Goal: Information Seeking & Learning: Learn about a topic

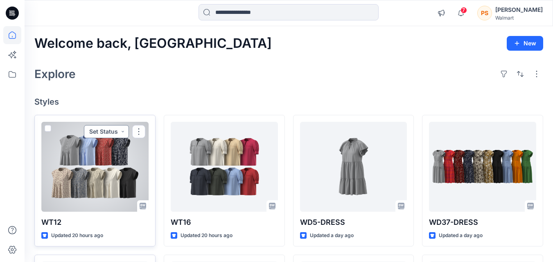
click at [115, 133] on button "Set Status" at bounding box center [106, 131] width 45 height 13
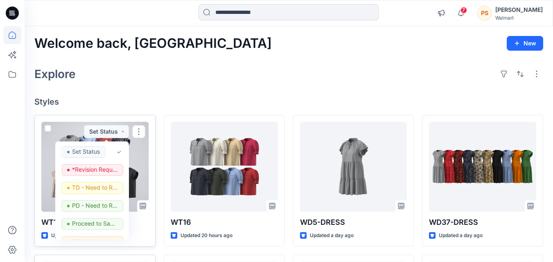
click at [141, 166] on div at bounding box center [94, 167] width 107 height 90
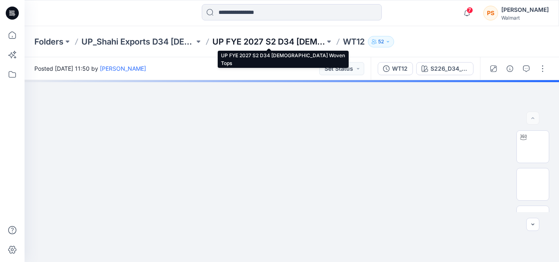
click at [286, 43] on p "UP FYE 2027 S2 D34 [DEMOGRAPHIC_DATA] Woven Tops" at bounding box center [268, 41] width 113 height 11
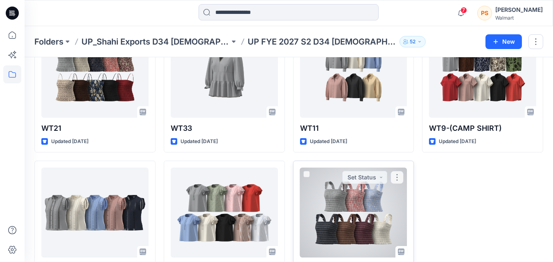
scroll to position [532, 0]
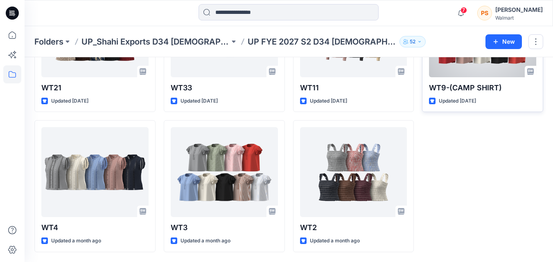
click at [473, 68] on div at bounding box center [482, 32] width 107 height 90
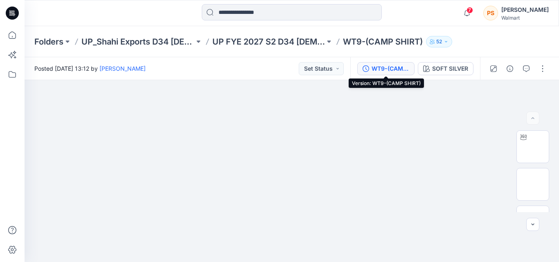
click at [398, 70] on div "WT9-(CAMP SHIRT)" at bounding box center [391, 68] width 38 height 9
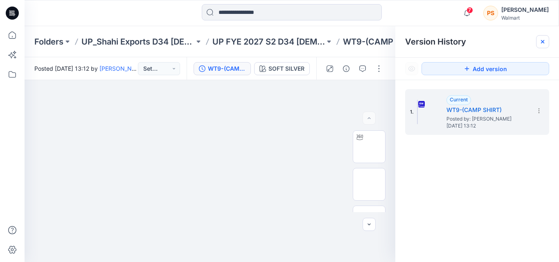
click at [542, 46] on div at bounding box center [542, 41] width 13 height 13
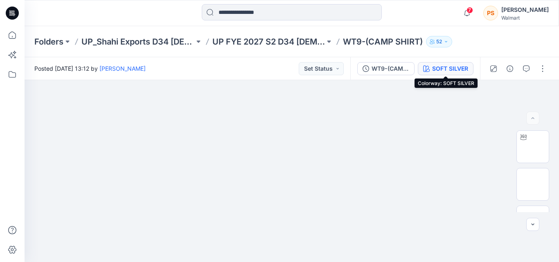
click at [449, 68] on div "SOFT SILVER" at bounding box center [450, 68] width 36 height 9
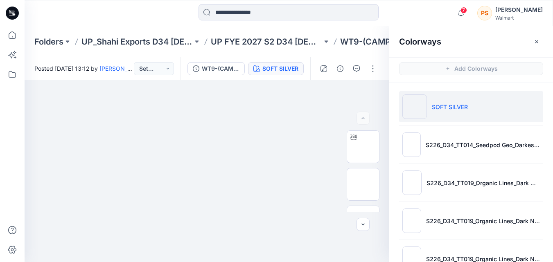
click at [451, 106] on p "SOFT SILVER" at bounding box center [450, 107] width 36 height 9
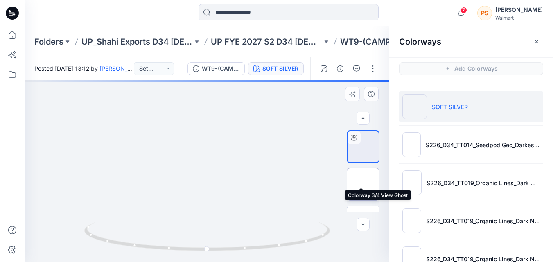
scroll to position [41, 0]
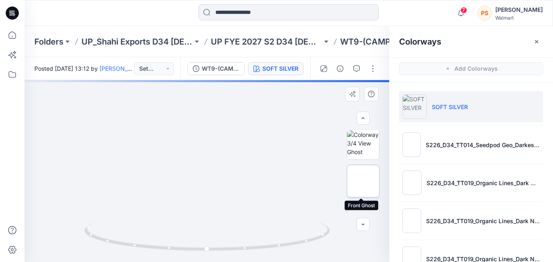
click at [363, 181] on img at bounding box center [363, 181] width 0 height 0
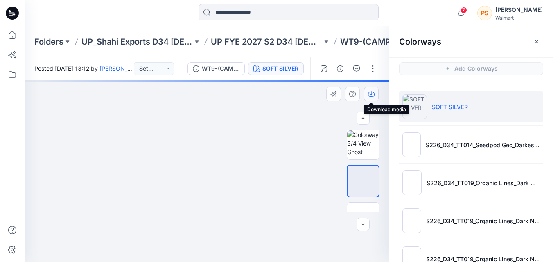
click at [372, 93] on icon "button" at bounding box center [371, 94] width 7 height 7
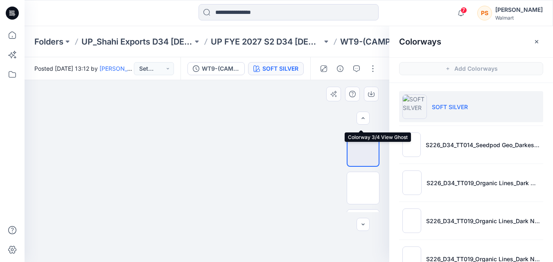
scroll to position [82, 0]
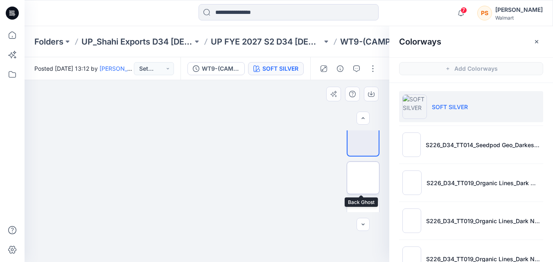
click at [363, 178] on img at bounding box center [363, 178] width 0 height 0
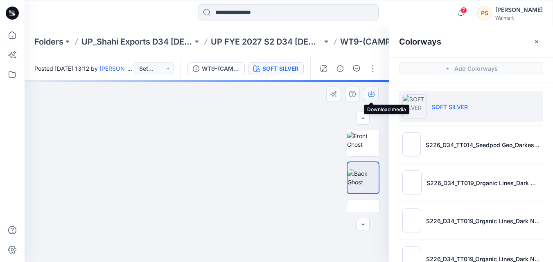
click at [374, 95] on icon "button" at bounding box center [371, 94] width 7 height 7
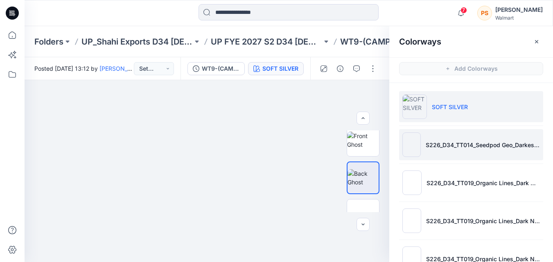
click at [478, 157] on li "S226_D34_TT014_Seedpod Geo_Darkest Brown_16cm (1)" at bounding box center [471, 144] width 144 height 31
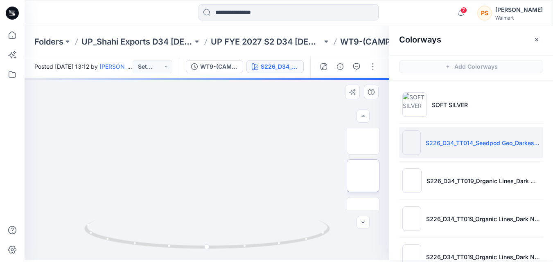
scroll to position [2, 0]
click at [363, 138] on img at bounding box center [363, 138] width 0 height 0
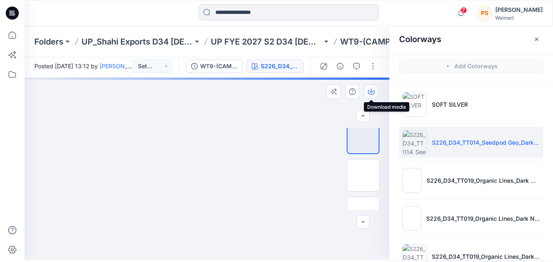
click at [373, 94] on icon "button" at bounding box center [371, 91] width 7 height 7
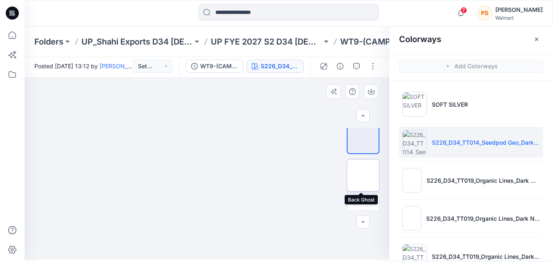
click at [363, 176] on img at bounding box center [363, 176] width 0 height 0
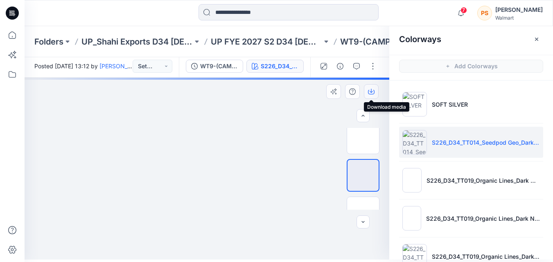
click at [373, 94] on icon "button" at bounding box center [371, 91] width 7 height 7
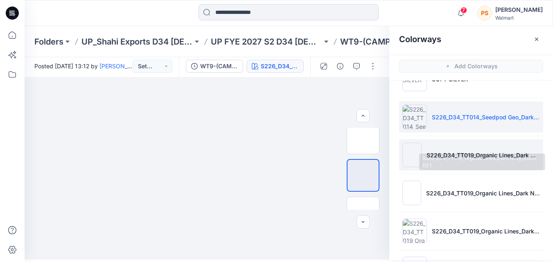
scroll to position [41, 0]
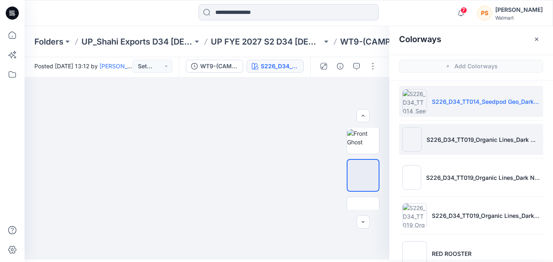
click at [455, 145] on li "S226_D34_TT019_Organic Lines_Dark Navy_32cm (2)" at bounding box center [471, 139] width 144 height 31
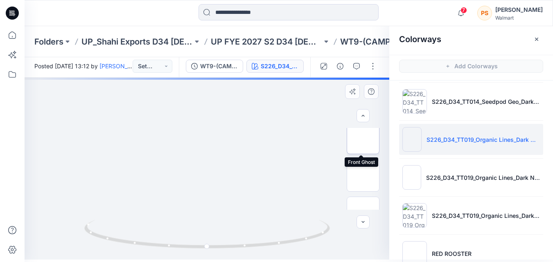
click at [363, 138] on img at bounding box center [363, 138] width 0 height 0
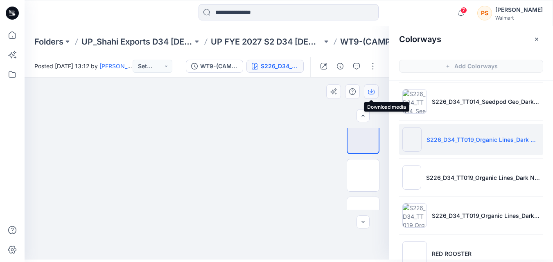
click at [371, 90] on icon "button" at bounding box center [371, 91] width 3 height 4
drag, startPoint x: 359, startPoint y: 172, endPoint x: 364, endPoint y: 133, distance: 38.9
click at [363, 176] on img at bounding box center [363, 176] width 0 height 0
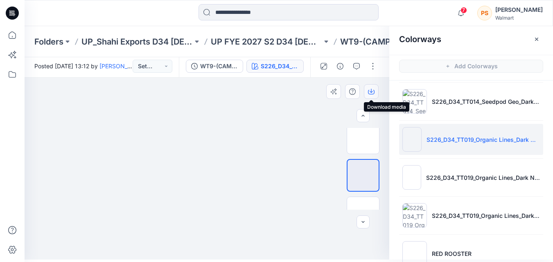
click at [372, 93] on icon "button" at bounding box center [371, 91] width 7 height 7
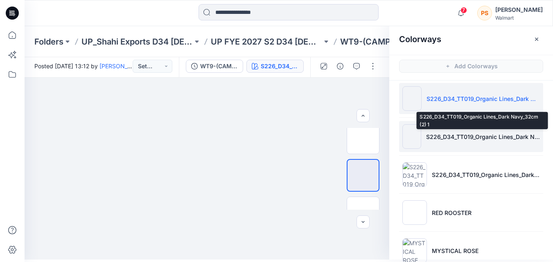
click at [443, 137] on p "S226_D34_TT019_Organic Lines_Dark Navy_32cm (2) 1" at bounding box center [483, 137] width 114 height 9
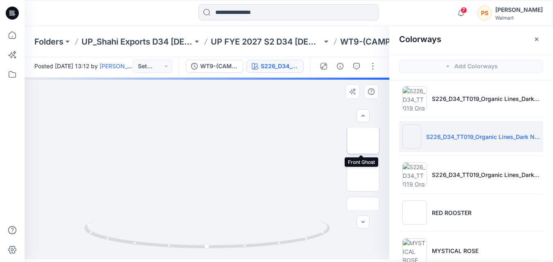
click at [363, 138] on img at bounding box center [363, 138] width 0 height 0
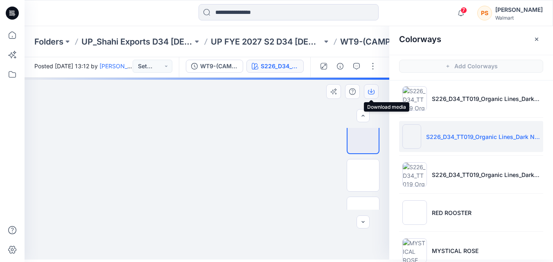
click at [374, 95] on icon "button" at bounding box center [371, 91] width 7 height 7
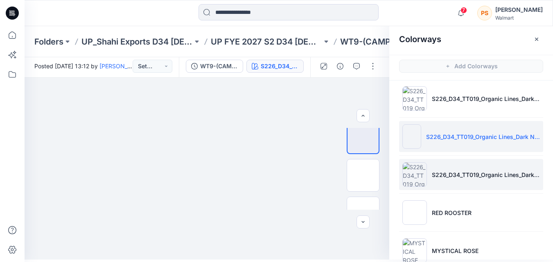
scroll to position [123, 0]
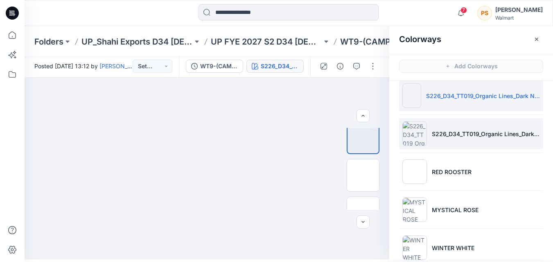
click at [465, 142] on li "S226_D34_TT019_Organic Lines_Dark Navy_32cm (2) 2" at bounding box center [471, 133] width 144 height 31
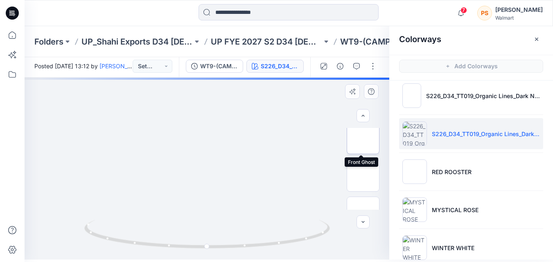
click at [363, 138] on img at bounding box center [363, 138] width 0 height 0
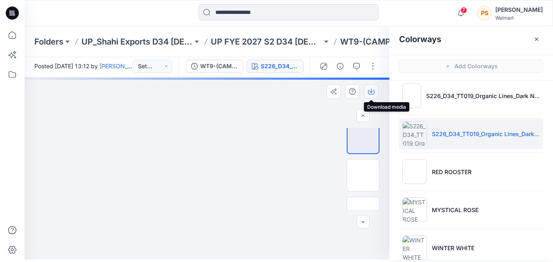
click at [373, 95] on icon "button" at bounding box center [371, 91] width 7 height 7
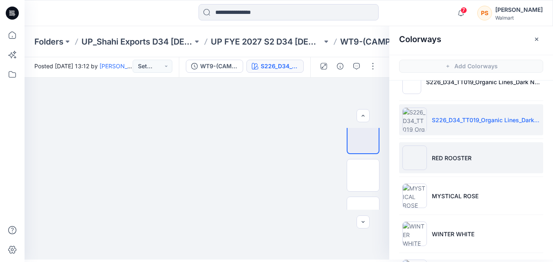
scroll to position [164, 0]
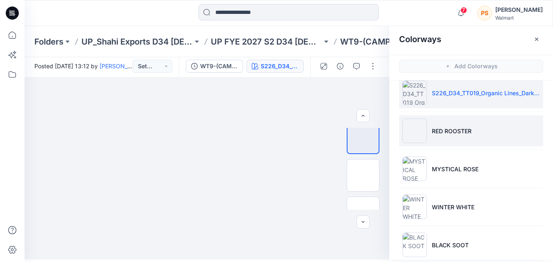
click at [441, 133] on p "RED ROOSTER" at bounding box center [452, 131] width 40 height 9
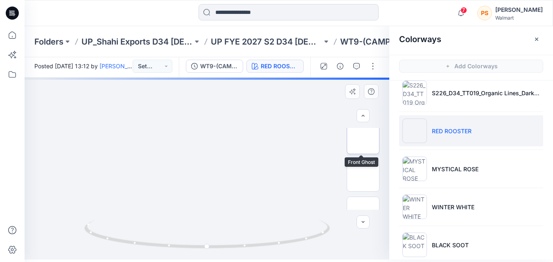
click at [363, 138] on img at bounding box center [363, 138] width 0 height 0
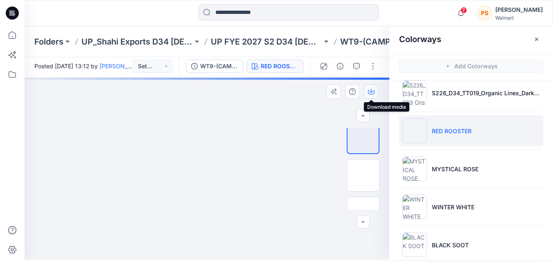
click at [372, 93] on icon "button" at bounding box center [371, 91] width 7 height 7
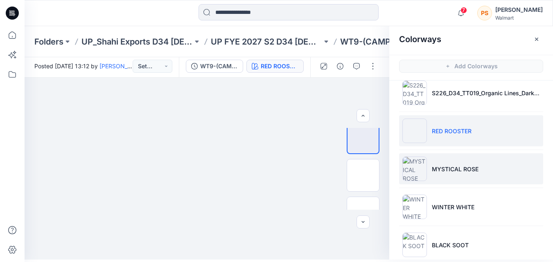
click at [533, 166] on li "MYSTICAL ROSE" at bounding box center [471, 169] width 144 height 31
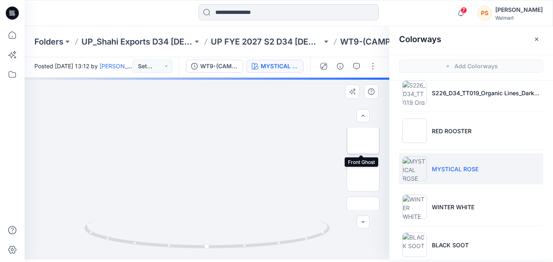
click at [363, 138] on img at bounding box center [363, 138] width 0 height 0
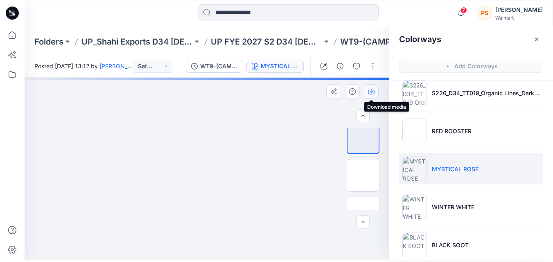
click at [371, 92] on icon "button" at bounding box center [371, 91] width 3 height 4
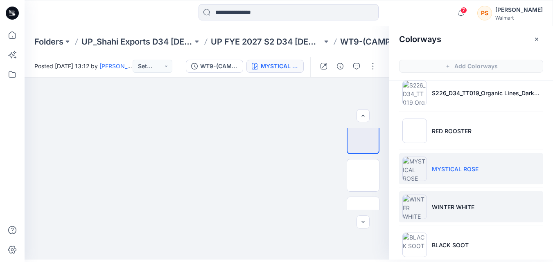
click at [442, 200] on li "WINTER WHITE" at bounding box center [471, 207] width 144 height 31
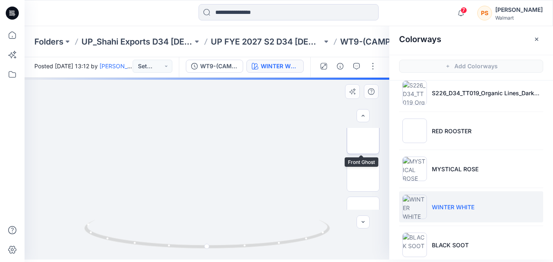
click at [363, 138] on img at bounding box center [363, 138] width 0 height 0
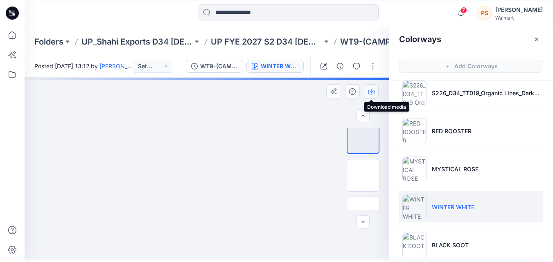
click at [371, 93] on icon "button" at bounding box center [371, 91] width 3 height 4
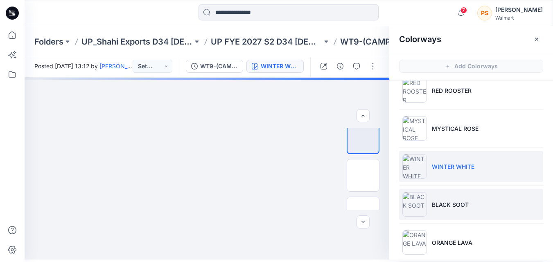
scroll to position [205, 0]
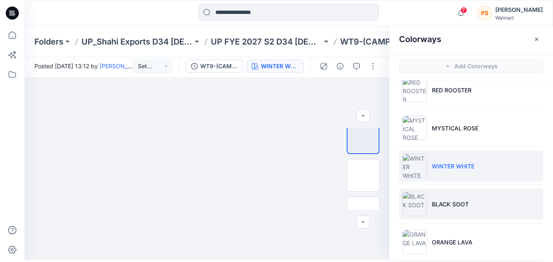
click at [479, 205] on li "BLACK SOOT" at bounding box center [471, 204] width 144 height 31
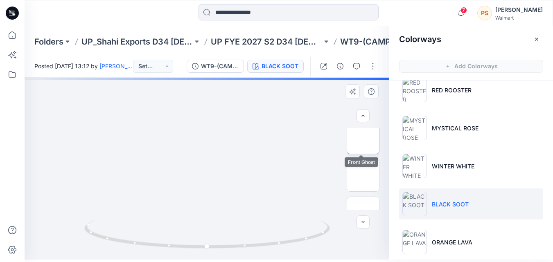
click at [363, 138] on img at bounding box center [363, 138] width 0 height 0
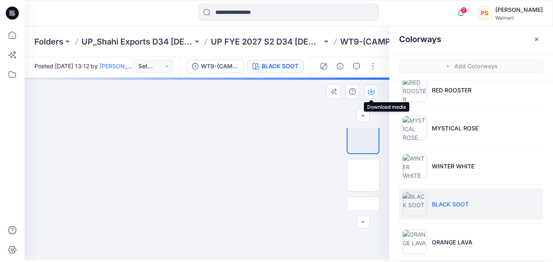
click at [370, 88] on icon "button" at bounding box center [371, 91] width 7 height 7
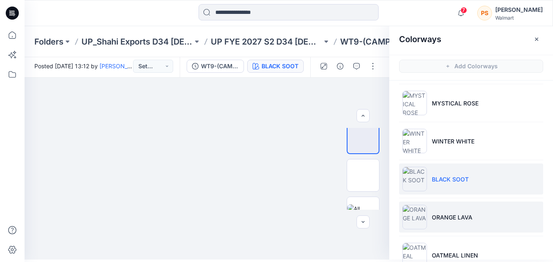
scroll to position [246, 0]
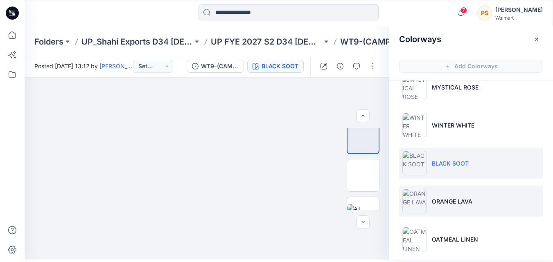
click at [453, 199] on p "ORANGE LAVA" at bounding box center [452, 201] width 41 height 9
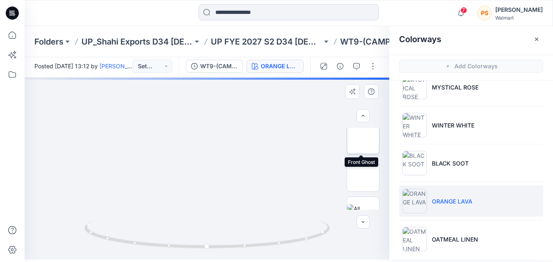
click at [363, 138] on img at bounding box center [363, 138] width 0 height 0
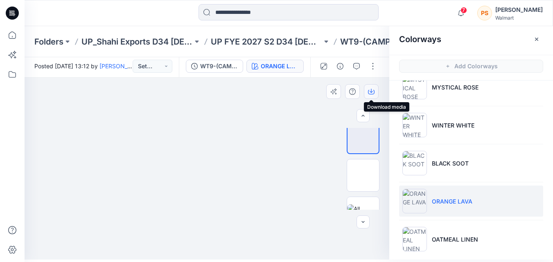
click at [371, 93] on icon "button" at bounding box center [371, 91] width 7 height 7
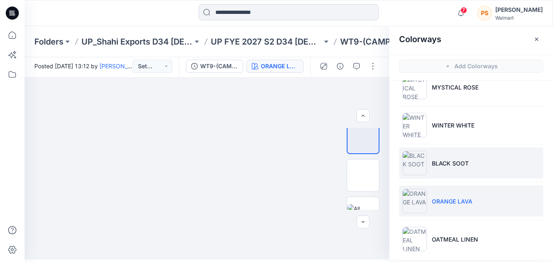
scroll to position [253, 0]
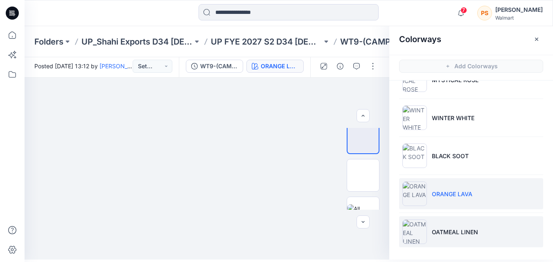
click at [441, 228] on p "OATMEAL LINEN" at bounding box center [455, 232] width 46 height 9
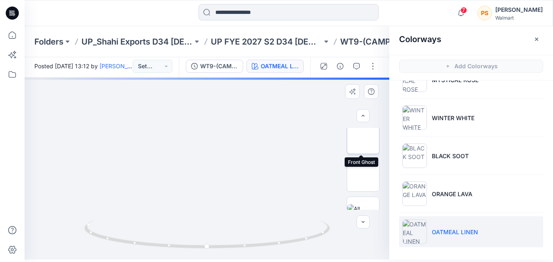
click at [363, 138] on img at bounding box center [363, 138] width 0 height 0
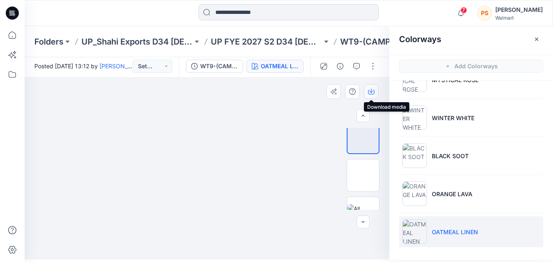
click at [373, 88] on icon "button" at bounding box center [371, 91] width 7 height 7
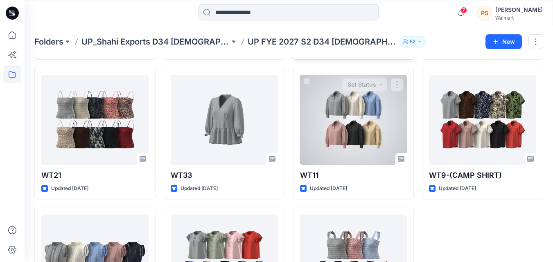
scroll to position [450, 0]
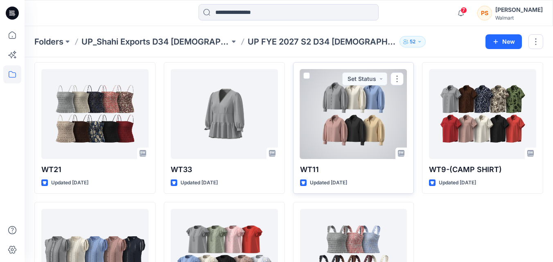
click at [370, 126] on div at bounding box center [353, 114] width 107 height 90
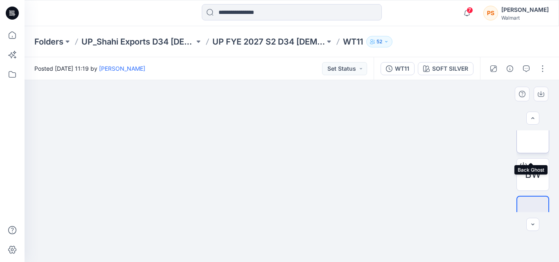
scroll to position [82, 0]
click at [533, 140] on img at bounding box center [533, 140] width 0 height 0
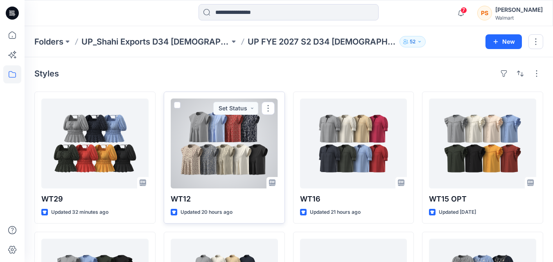
click at [209, 140] on div at bounding box center [224, 144] width 107 height 90
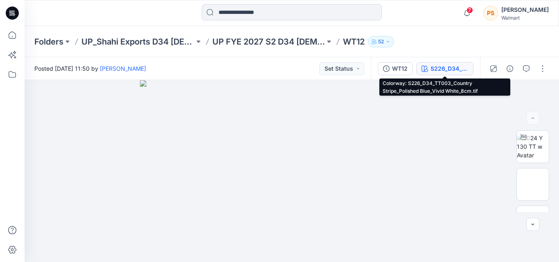
click at [433, 65] on div "S226_D34_TT003_Country Stripe_Polished Blue_Vivid White_8cm.tif" at bounding box center [450, 68] width 38 height 9
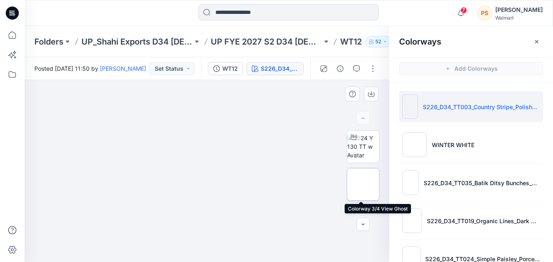
scroll to position [41, 0]
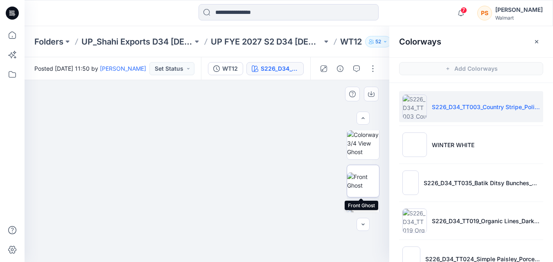
click at [364, 173] on img at bounding box center [363, 181] width 32 height 17
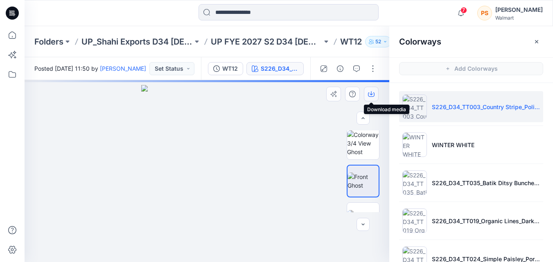
click at [368, 94] on button "button" at bounding box center [371, 94] width 15 height 15
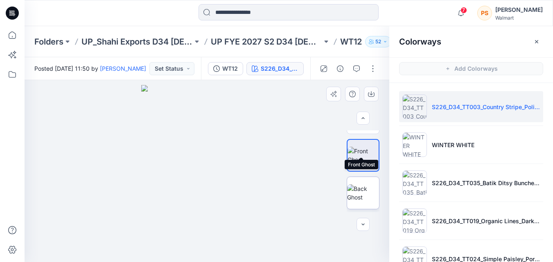
scroll to position [82, 0]
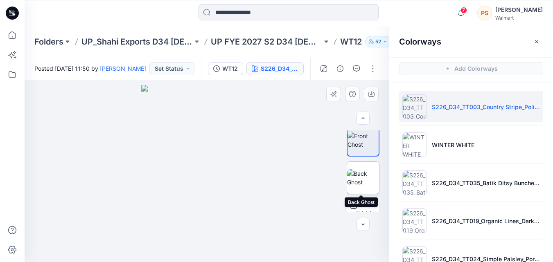
click at [369, 174] on img at bounding box center [363, 178] width 32 height 17
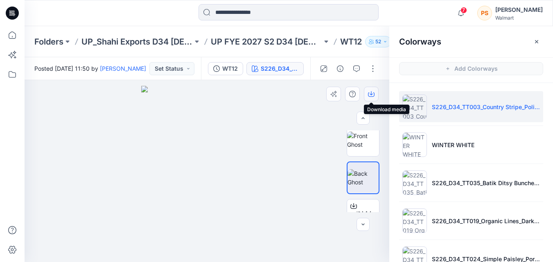
click at [372, 94] on icon "button" at bounding box center [371, 93] width 3 height 4
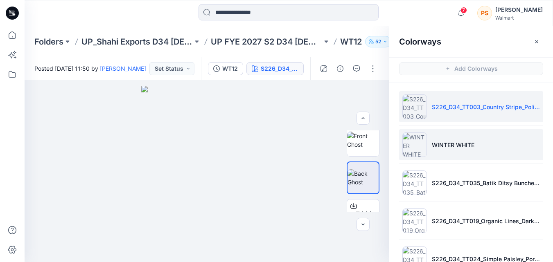
click at [439, 143] on p "WINTER WHITE" at bounding box center [453, 145] width 43 height 9
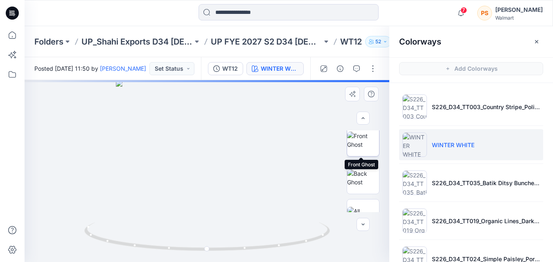
click at [368, 140] on img at bounding box center [363, 140] width 32 height 17
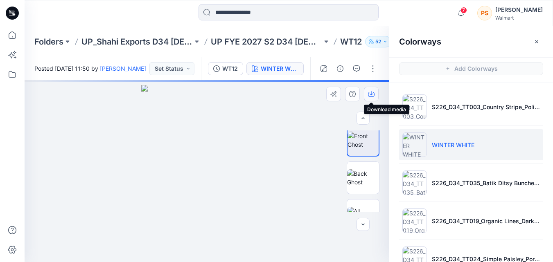
click at [371, 95] on icon "button" at bounding box center [371, 94] width 7 height 7
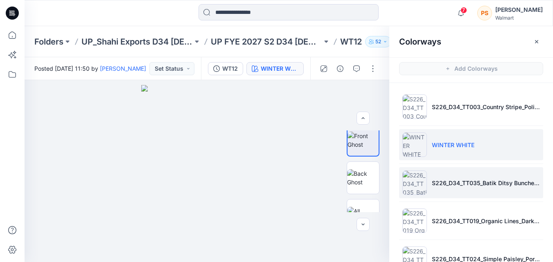
click at [431, 188] on li "S226_D34_TT035_Batik Ditsy Bunches_Rustic Red_7.11cm (1).tif" at bounding box center [471, 182] width 144 height 31
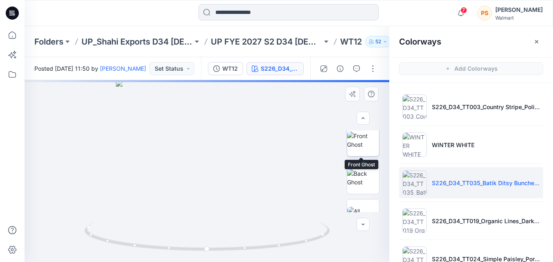
click at [364, 147] on img at bounding box center [363, 140] width 32 height 17
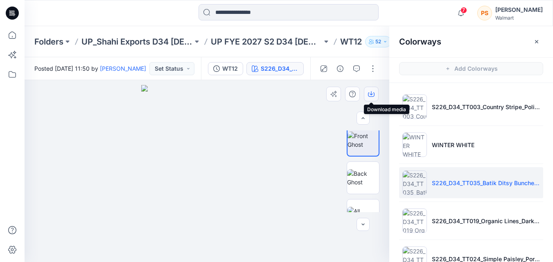
click at [374, 95] on icon "button" at bounding box center [371, 94] width 7 height 7
click at [371, 94] on icon "button" at bounding box center [371, 94] width 7 height 7
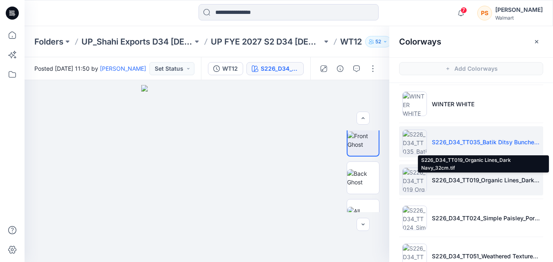
click at [514, 179] on p "S226_D34_TT019_Organic Lines_Dark Navy_32cm.tif" at bounding box center [486, 180] width 108 height 9
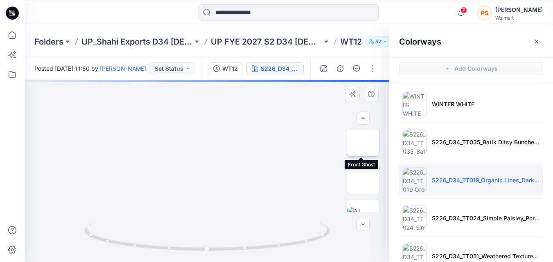
click at [363, 140] on img at bounding box center [363, 140] width 0 height 0
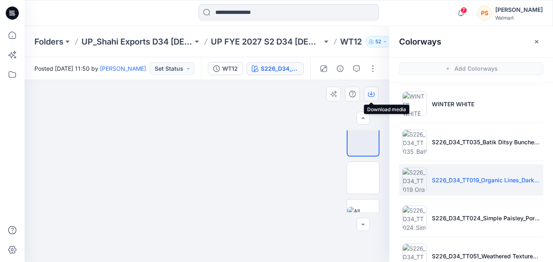
click at [371, 95] on icon "button" at bounding box center [371, 93] width 3 height 4
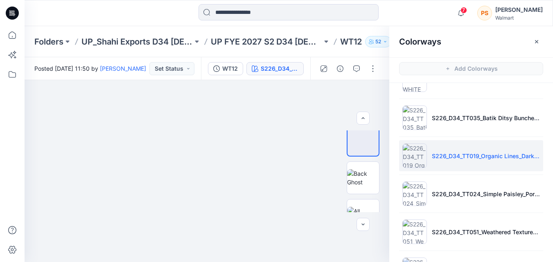
scroll to position [82, 0]
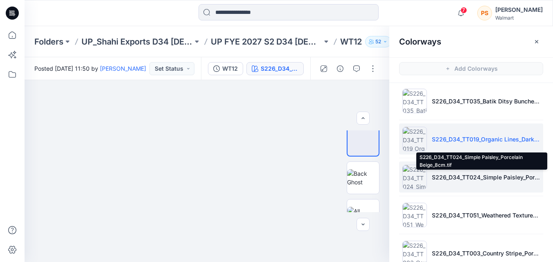
click at [470, 181] on p "S226_D34_TT024_Simple Paisley_Porcelain Beige_8cm.tif" at bounding box center [486, 177] width 108 height 9
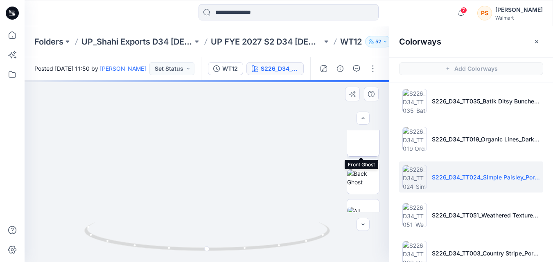
click at [363, 140] on img at bounding box center [363, 140] width 0 height 0
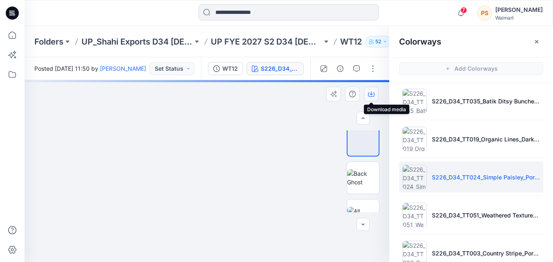
click at [370, 97] on button "button" at bounding box center [371, 94] width 15 height 15
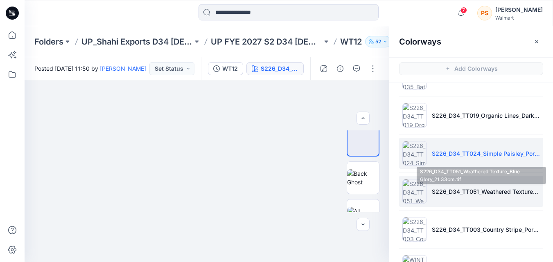
scroll to position [123, 0]
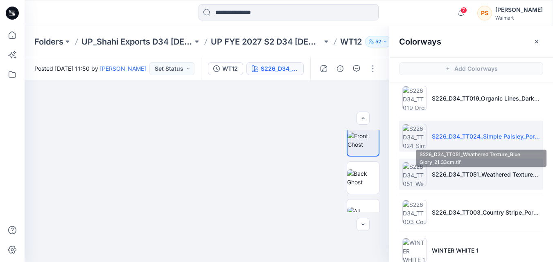
click at [444, 178] on p "S226_D34_TT051_Weathered Texture_Blue Glory_21.33cm.tif" at bounding box center [486, 174] width 108 height 9
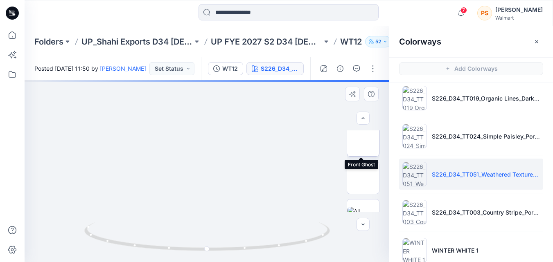
click at [363, 140] on img at bounding box center [363, 140] width 0 height 0
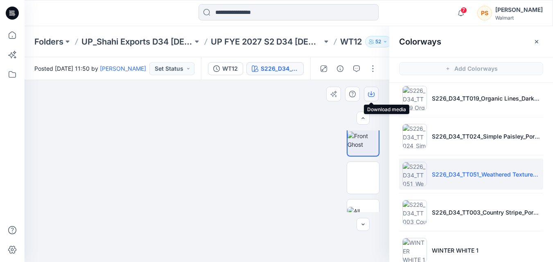
click at [370, 96] on icon "button" at bounding box center [371, 94] width 7 height 7
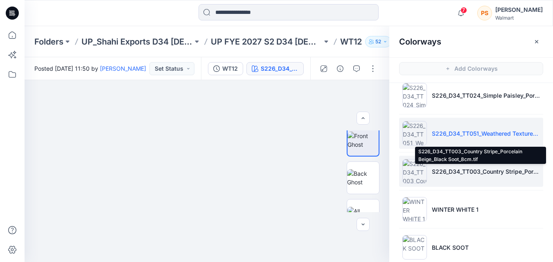
click at [455, 171] on p "S226_D34_TT003_Country Stripe_Porcelain Beige_Black Soot_8cm.tif" at bounding box center [486, 171] width 108 height 9
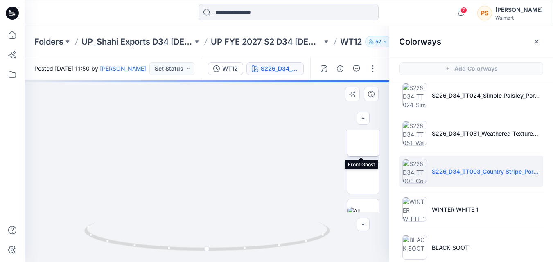
click at [363, 140] on img at bounding box center [363, 140] width 0 height 0
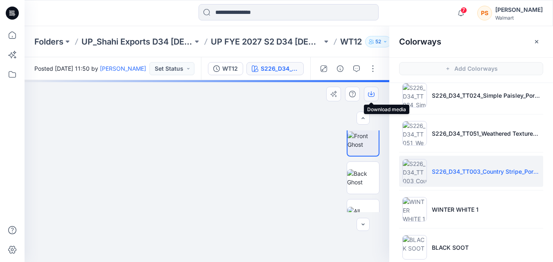
click at [371, 95] on icon "button" at bounding box center [371, 93] width 3 height 4
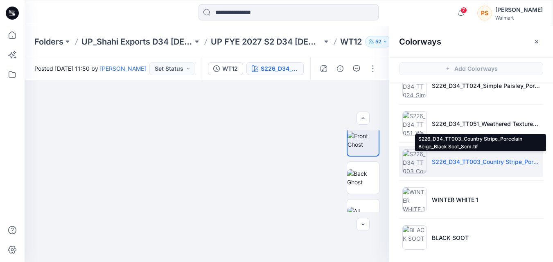
scroll to position [177, 0]
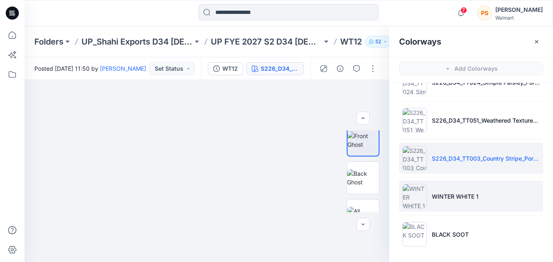
click at [474, 194] on p "WINTER WHITE 1" at bounding box center [455, 196] width 47 height 9
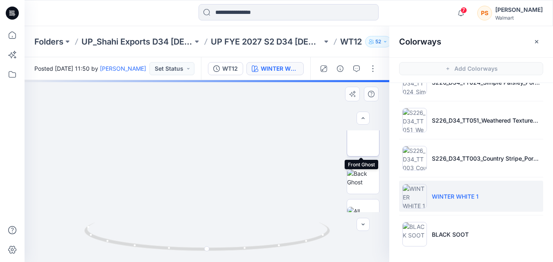
click at [363, 140] on img at bounding box center [363, 140] width 0 height 0
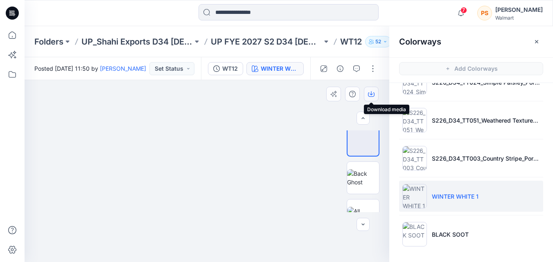
click at [368, 97] on button "button" at bounding box center [371, 94] width 15 height 15
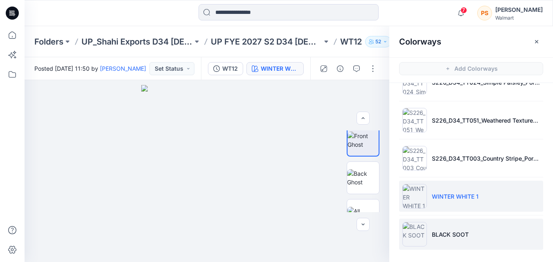
click at [474, 236] on li "BLACK SOOT" at bounding box center [471, 234] width 144 height 31
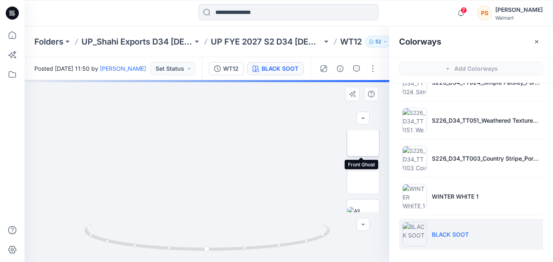
click at [363, 140] on img at bounding box center [363, 140] width 0 height 0
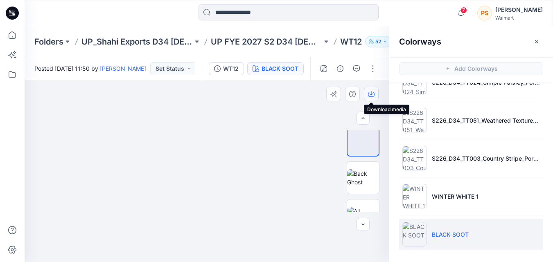
click at [373, 91] on icon "button" at bounding box center [371, 94] width 7 height 7
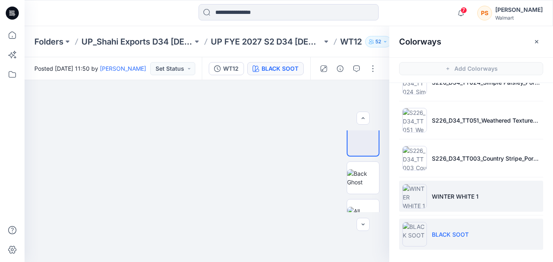
scroll to position [2, 0]
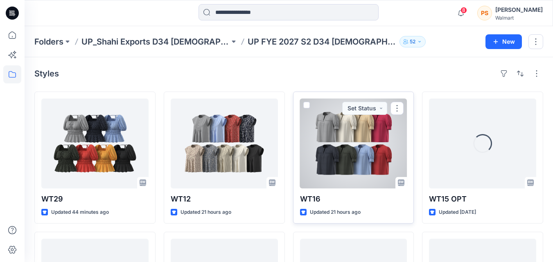
click at [362, 162] on div at bounding box center [353, 144] width 107 height 90
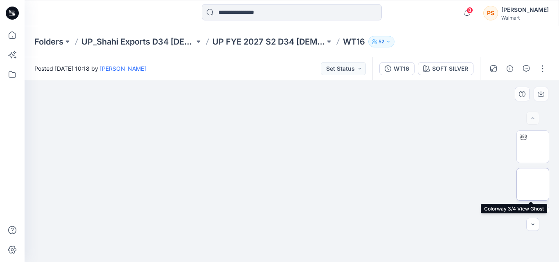
scroll to position [82, 0]
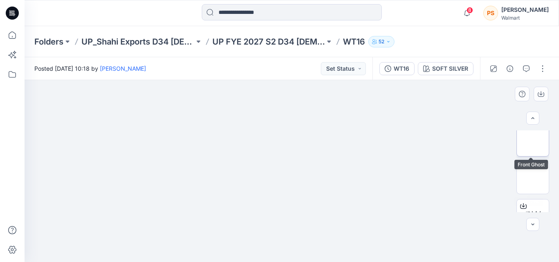
click at [533, 140] on img at bounding box center [533, 140] width 0 height 0
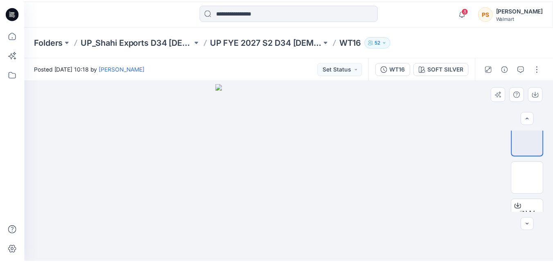
scroll to position [139, 0]
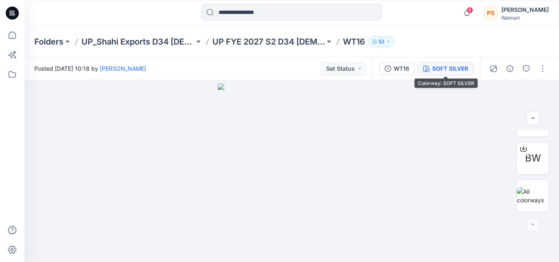
click at [450, 70] on div "SOFT SILVER" at bounding box center [450, 68] width 36 height 9
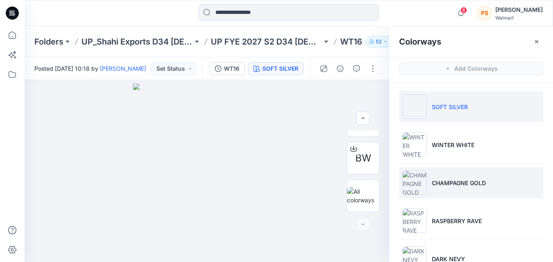
click at [470, 188] on li "CHAMPAGNE GOLD" at bounding box center [471, 182] width 144 height 31
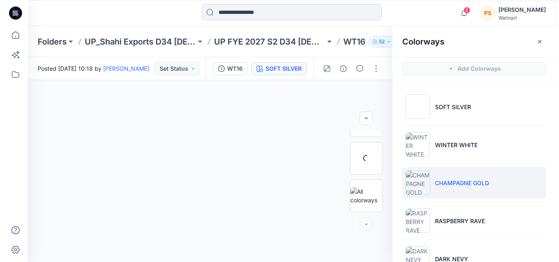
scroll to position [102, 0]
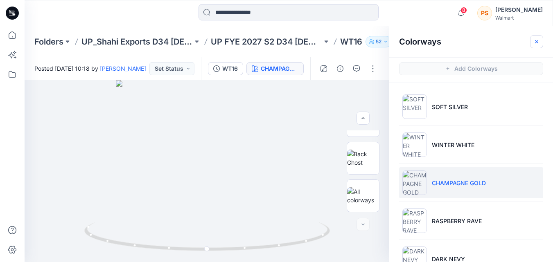
click at [538, 45] on button "button" at bounding box center [536, 41] width 13 height 13
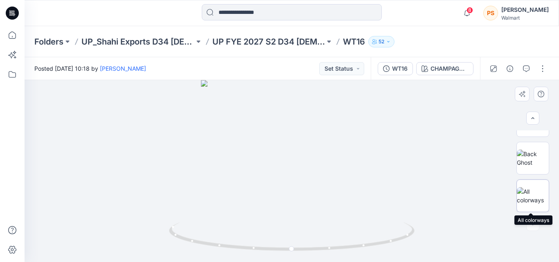
click at [544, 199] on img at bounding box center [533, 196] width 32 height 17
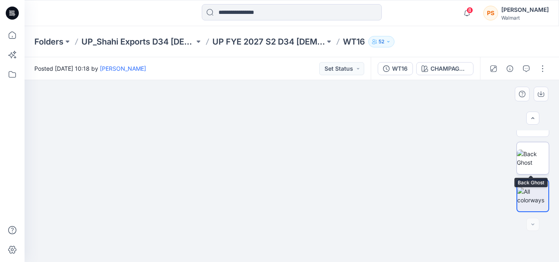
click at [546, 158] on img at bounding box center [533, 158] width 32 height 17
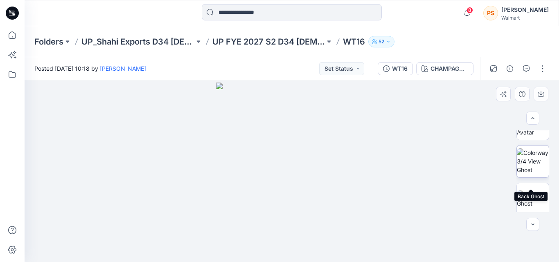
scroll to position [20, 0]
click at [534, 166] on img at bounding box center [533, 165] width 32 height 26
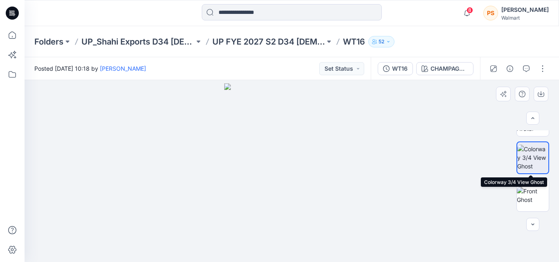
scroll to position [41, 0]
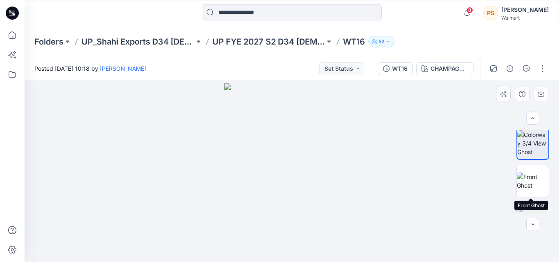
click at [533, 179] on img at bounding box center [533, 181] width 32 height 17
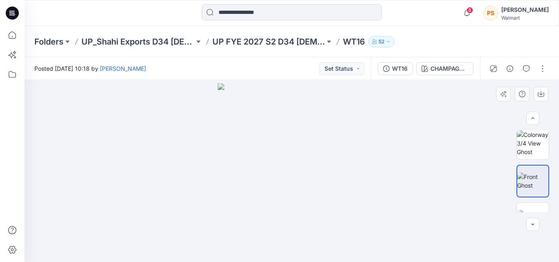
click at [314, 128] on img at bounding box center [292, 173] width 148 height 179
click at [314, 127] on img at bounding box center [292, 173] width 148 height 179
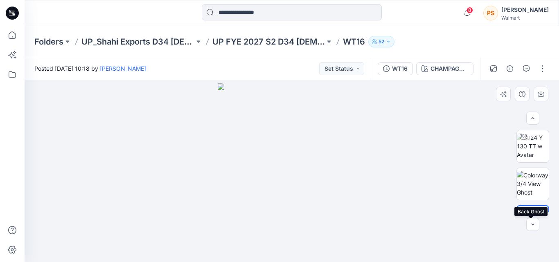
scroll to position [0, 0]
click at [526, 151] on img at bounding box center [533, 147] width 32 height 26
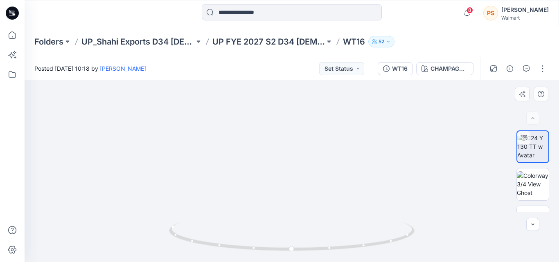
drag, startPoint x: 353, startPoint y: 133, endPoint x: 350, endPoint y: 140, distance: 7.9
click at [442, 66] on div "CHAMPAGNE GOLD" at bounding box center [450, 68] width 38 height 9
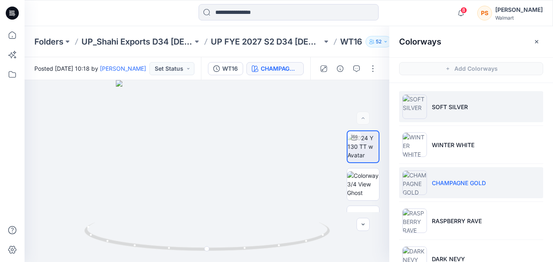
click at [452, 115] on li "SOFT SILVER" at bounding box center [471, 106] width 144 height 31
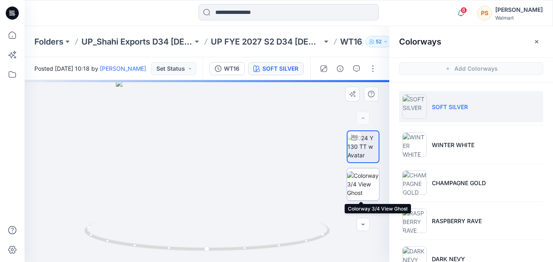
drag, startPoint x: 367, startPoint y: 183, endPoint x: 366, endPoint y: 187, distance: 4.6
click at [367, 183] on img at bounding box center [363, 185] width 32 height 26
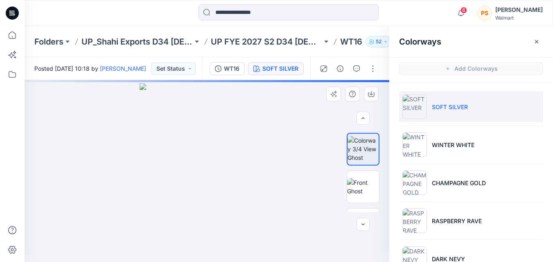
scroll to position [82, 0]
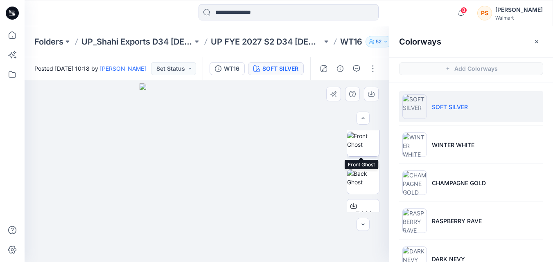
click at [354, 149] on img at bounding box center [363, 140] width 32 height 17
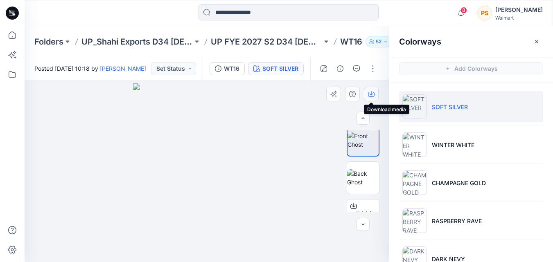
click at [373, 95] on icon "button" at bounding box center [371, 94] width 7 height 7
click at [364, 177] on img at bounding box center [363, 178] width 32 height 17
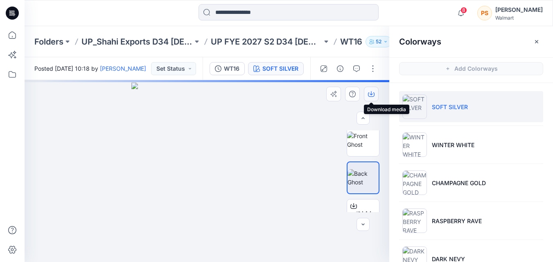
click at [374, 95] on icon "button" at bounding box center [371, 95] width 7 height 5
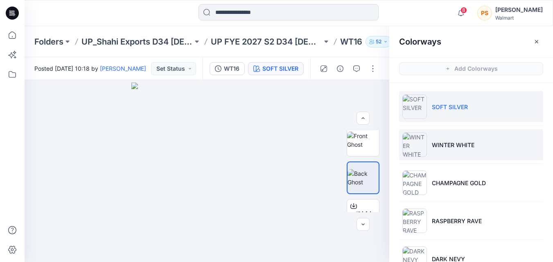
click at [464, 157] on li "WINTER WHITE" at bounding box center [471, 144] width 144 height 31
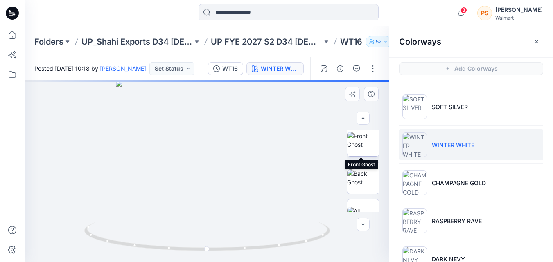
click at [356, 149] on img at bounding box center [363, 140] width 32 height 17
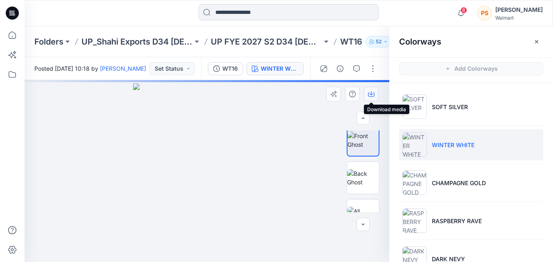
click at [372, 97] on button "button" at bounding box center [371, 94] width 15 height 15
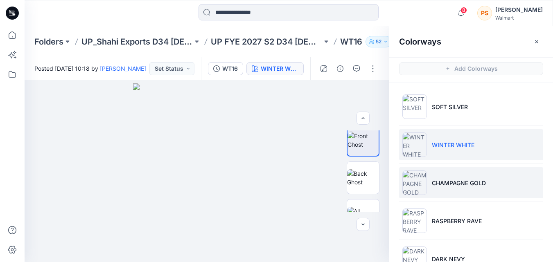
click at [514, 189] on li "CHAMPAGNE GOLD" at bounding box center [471, 182] width 144 height 31
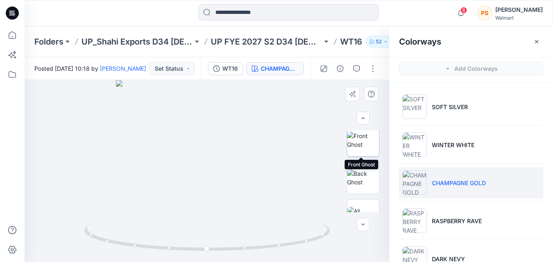
click at [367, 147] on img at bounding box center [363, 140] width 32 height 17
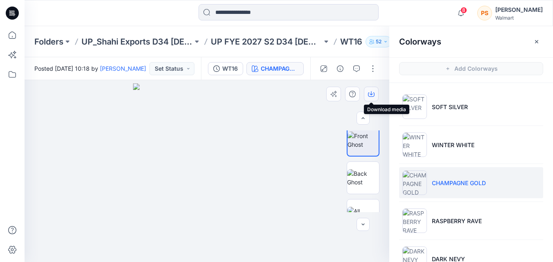
click at [375, 96] on button "button" at bounding box center [371, 94] width 15 height 15
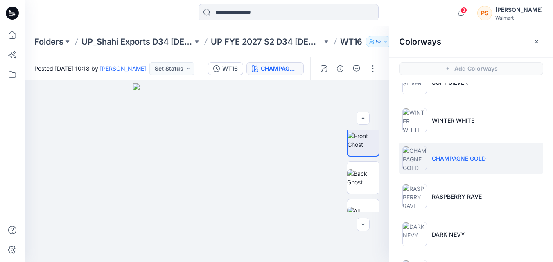
scroll to position [41, 0]
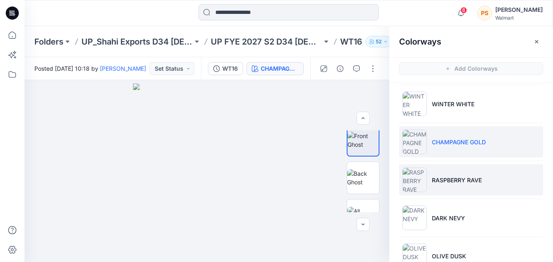
click at [442, 186] on li "RASPBERRY RAVE" at bounding box center [471, 180] width 144 height 31
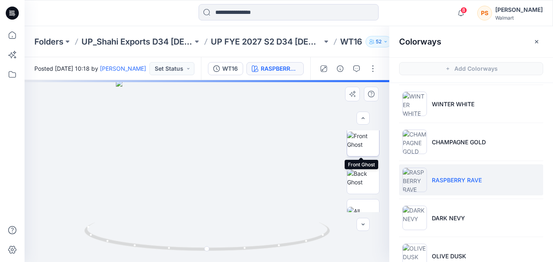
click at [352, 147] on img at bounding box center [363, 140] width 32 height 17
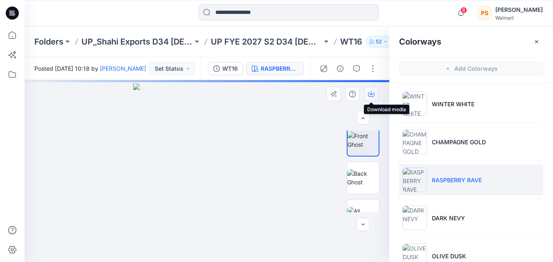
click at [373, 97] on icon "button" at bounding box center [371, 94] width 7 height 7
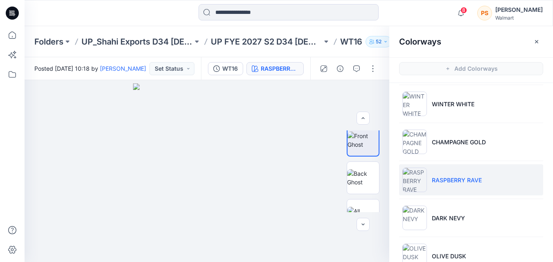
scroll to position [82, 0]
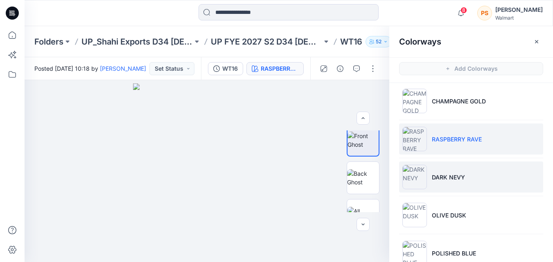
click at [457, 179] on p "DARK NEVY" at bounding box center [448, 177] width 33 height 9
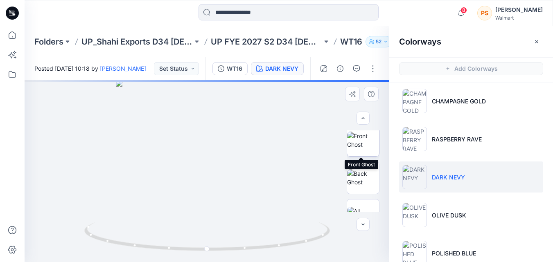
click at [366, 147] on img at bounding box center [363, 140] width 32 height 17
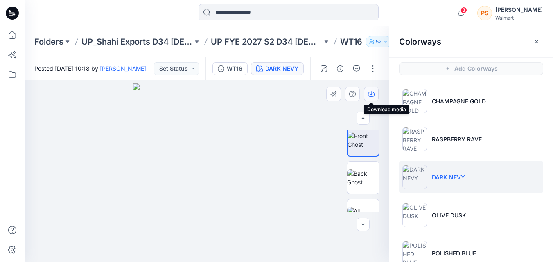
click at [371, 97] on button "button" at bounding box center [371, 94] width 15 height 15
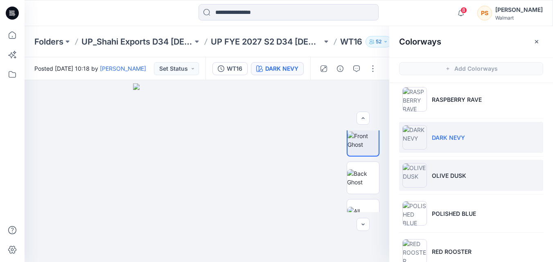
scroll to position [123, 0]
click at [437, 177] on p "OLIVE DUSK" at bounding box center [449, 174] width 34 height 9
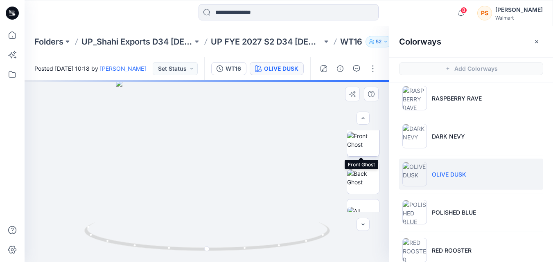
click at [364, 147] on img at bounding box center [363, 140] width 32 height 17
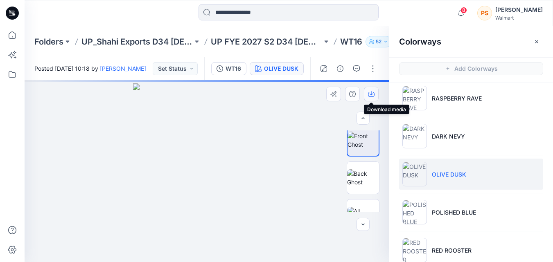
click at [373, 93] on icon "button" at bounding box center [371, 94] width 7 height 7
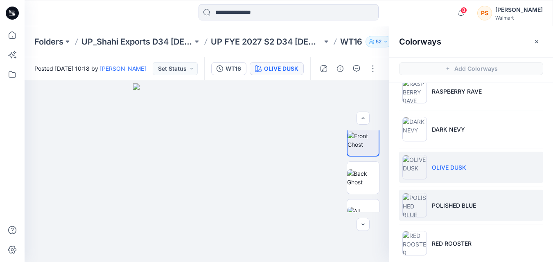
scroll to position [139, 0]
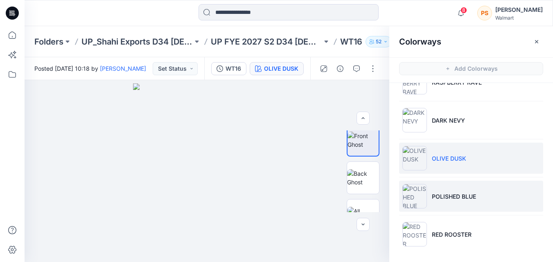
click at [468, 199] on p "POLISHED BLUE" at bounding box center [454, 196] width 44 height 9
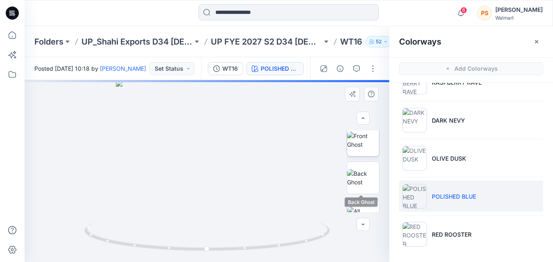
click at [357, 149] on img at bounding box center [363, 140] width 32 height 17
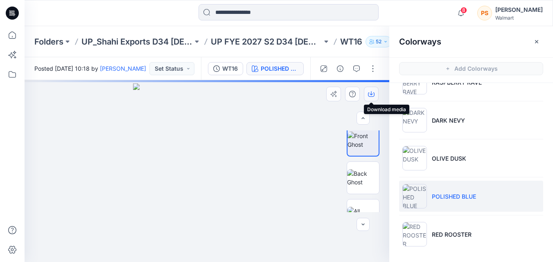
click at [371, 97] on icon "button" at bounding box center [371, 95] width 7 height 5
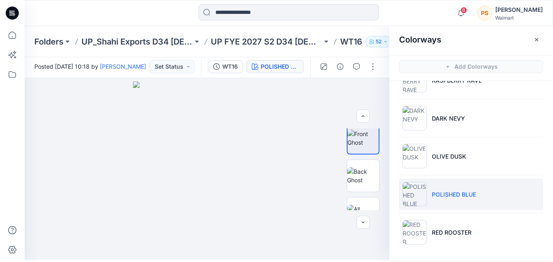
scroll to position [2, 0]
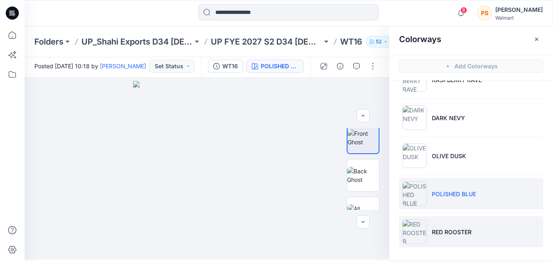
click at [455, 232] on p "RED ROOSTER" at bounding box center [452, 232] width 40 height 9
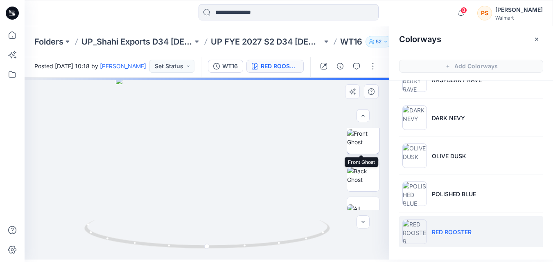
click at [362, 140] on img at bounding box center [363, 137] width 32 height 17
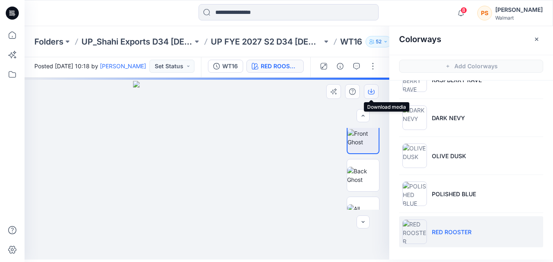
click at [373, 90] on icon "button" at bounding box center [371, 91] width 7 height 7
